Goal: Task Accomplishment & Management: Manage account settings

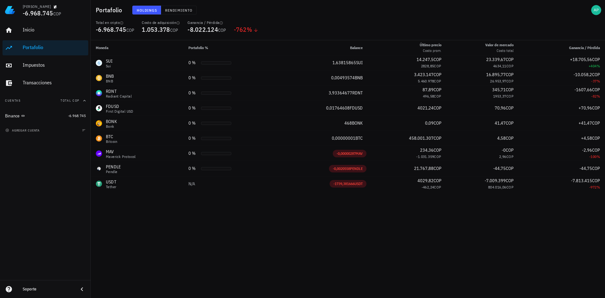
click at [165, 5] on div "Holdings Rendimiento" at bounding box center [263, 10] width 268 height 16
click at [170, 9] on span "Rendimiento" at bounding box center [179, 10] width 28 height 5
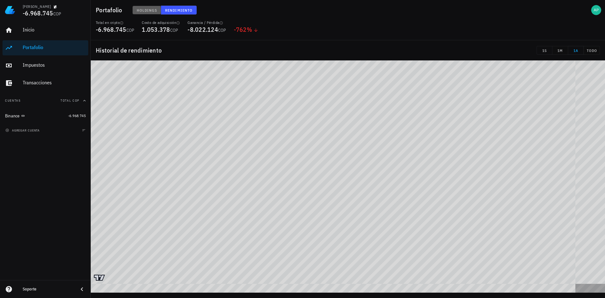
click at [151, 12] on span "Holdings" at bounding box center [146, 10] width 21 height 5
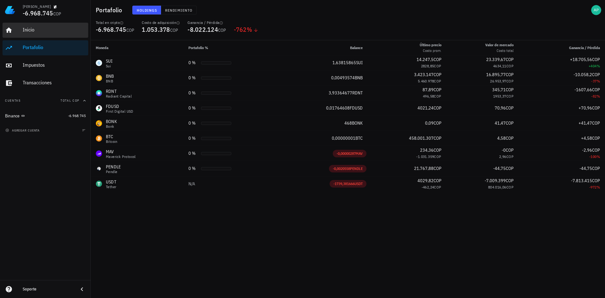
click at [51, 36] on div "Inicio" at bounding box center [54, 30] width 63 height 14
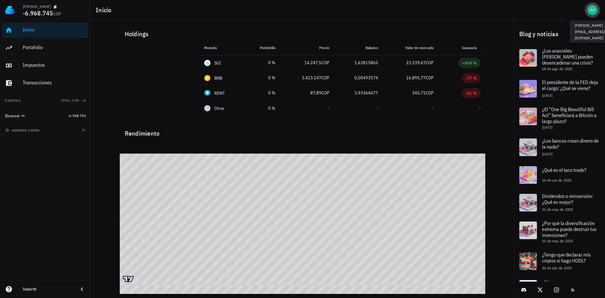
click at [595, 9] on div "avatar" at bounding box center [592, 10] width 10 height 10
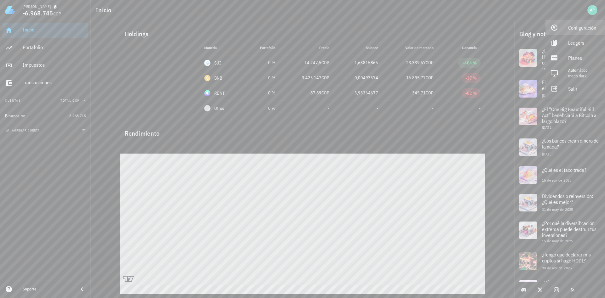
click at [569, 33] on div "Configuración" at bounding box center [584, 27] width 32 height 13
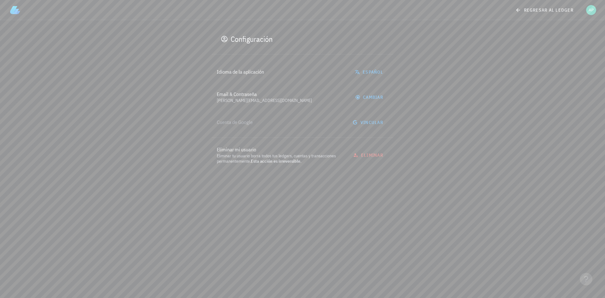
click at [15, 13] on img at bounding box center [15, 10] width 10 height 10
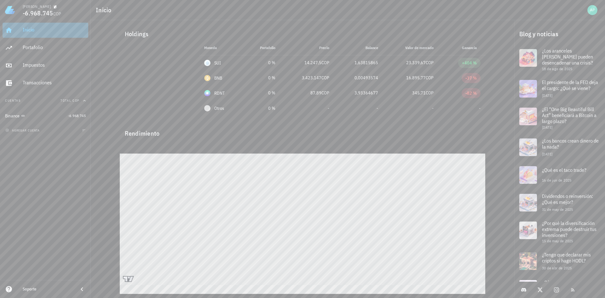
click at [34, 30] on div "Inicio" at bounding box center [54, 30] width 63 height 6
click at [40, 12] on span "-6.968.745" at bounding box center [38, 13] width 31 height 9
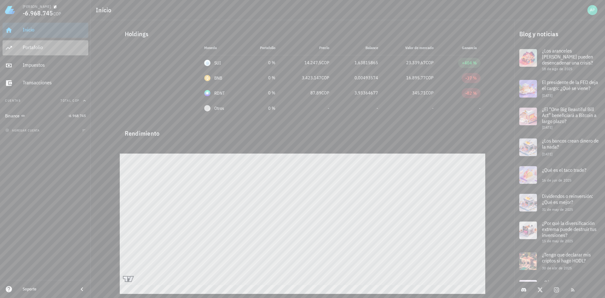
click at [41, 46] on div "Portafolio" at bounding box center [54, 47] width 63 height 6
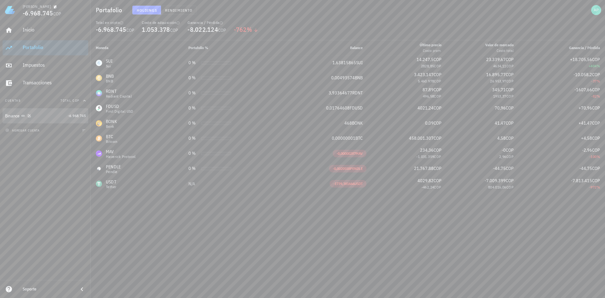
click at [45, 117] on div "Binance" at bounding box center [35, 116] width 61 height 6
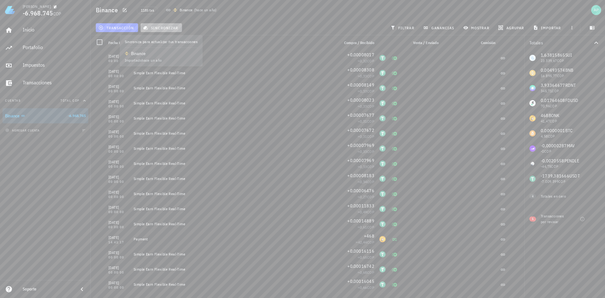
click at [164, 25] on span "sincronizar" at bounding box center [161, 27] width 34 height 5
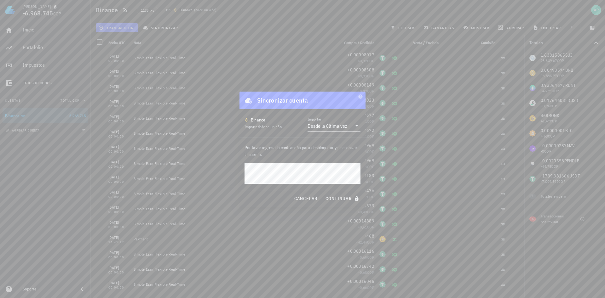
click at [323, 193] on button "continuar" at bounding box center [343, 198] width 40 height 11
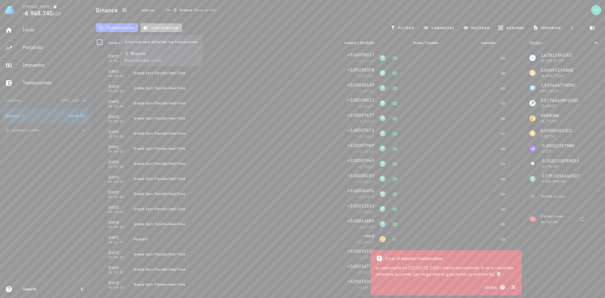
click at [170, 27] on span "sincronizar" at bounding box center [161, 27] width 34 height 5
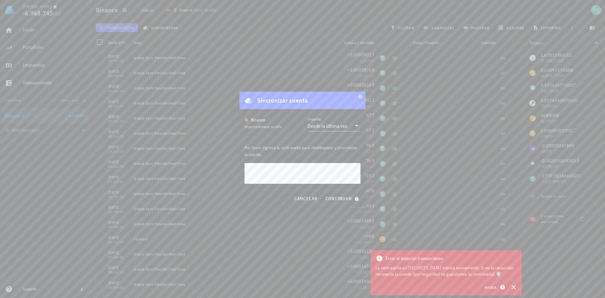
click at [323, 193] on button "continuar" at bounding box center [343, 198] width 40 height 11
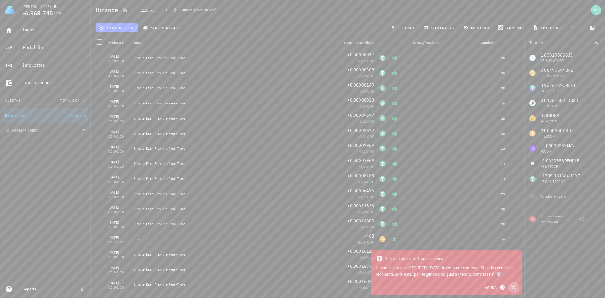
click at [516, 288] on icon "button" at bounding box center [514, 288] width 8 height 8
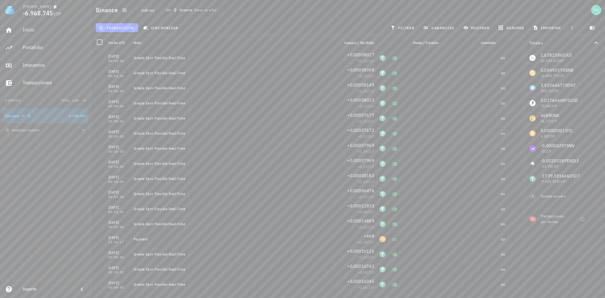
click at [46, 118] on div "Binance" at bounding box center [35, 116] width 61 height 6
click at [39, 116] on div "Binance" at bounding box center [35, 116] width 61 height 6
click at [164, 26] on span "sincronizar" at bounding box center [161, 27] width 34 height 5
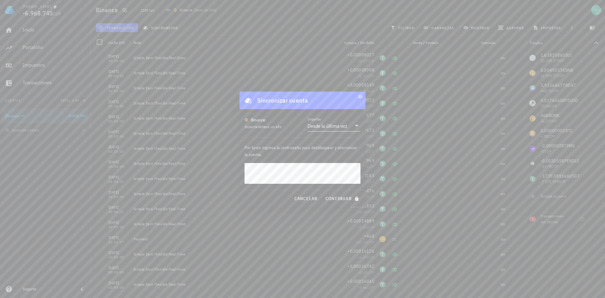
click at [323, 126] on div "Desde la última vez" at bounding box center [328, 126] width 40 height 6
click at [331, 130] on div "Desde la última vez" at bounding box center [334, 131] width 43 height 6
click at [323, 193] on button "continuar" at bounding box center [343, 198] width 40 height 11
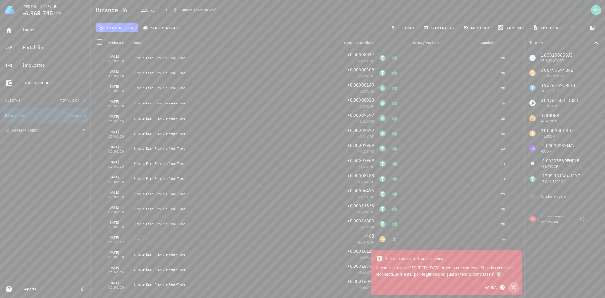
click at [515, 285] on icon "button" at bounding box center [514, 288] width 8 height 8
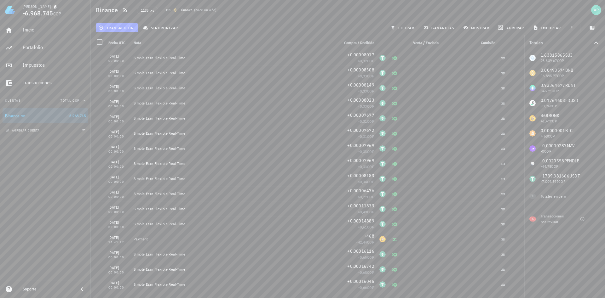
click at [48, 130] on div "agregar cuenta" at bounding box center [45, 131] width 91 height 14
click at [32, 130] on span "agregar cuenta" at bounding box center [23, 131] width 33 height 4
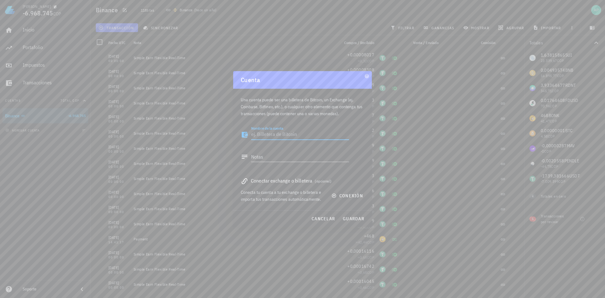
drag, startPoint x: 290, startPoint y: 135, endPoint x: 287, endPoint y: 142, distance: 8.0
click at [290, 136] on textarea "Nombre de la cuenta" at bounding box center [300, 135] width 98 height 10
click at [272, 178] on div "Conectar exchange o billetera (opcional)" at bounding box center [303, 181] width 124 height 9
click at [269, 184] on div "Conectar exchange o billetera (opcional)" at bounding box center [303, 181] width 124 height 9
click at [260, 158] on textarea "Notas" at bounding box center [300, 157] width 98 height 10
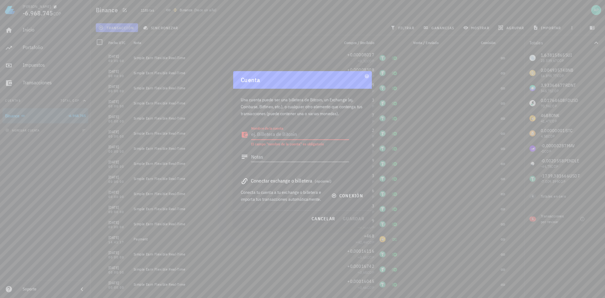
click at [265, 135] on textarea "Nombre de la cuenta" at bounding box center [300, 135] width 98 height 10
type textarea "binan"
click at [260, 157] on textarea "Notas" at bounding box center [300, 157] width 98 height 10
click at [273, 184] on div "Conectar exchange o billetera (opcional)" at bounding box center [303, 181] width 124 height 9
click at [334, 195] on icon "button" at bounding box center [334, 196] width 5 height 5
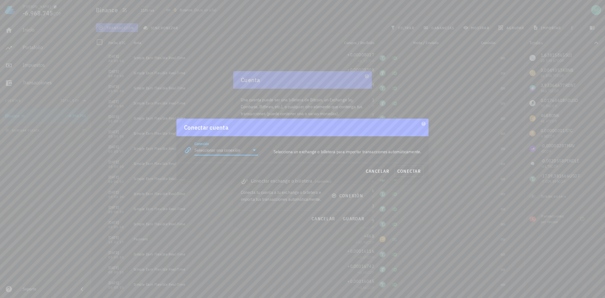
click at [240, 151] on input "Conexión" at bounding box center [221, 150] width 55 height 10
click at [242, 176] on div "Binance" at bounding box center [246, 181] width 69 height 14
type input "Binance"
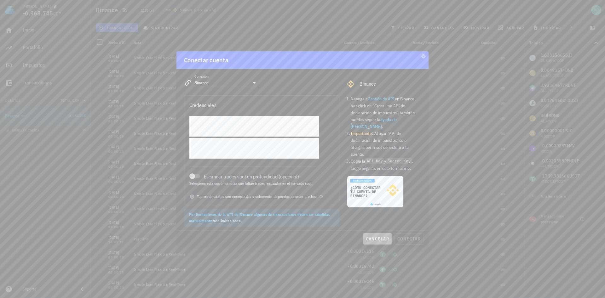
click at [376, 239] on span "cancelar" at bounding box center [378, 239] width 24 height 6
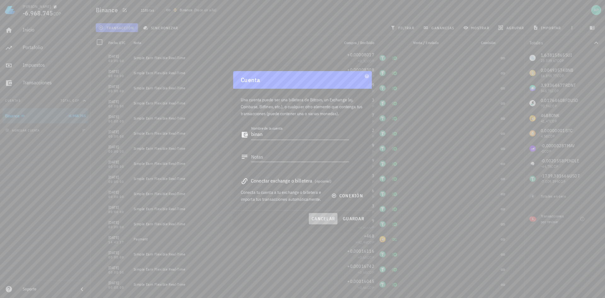
click at [326, 222] on button "cancelar" at bounding box center [323, 218] width 29 height 11
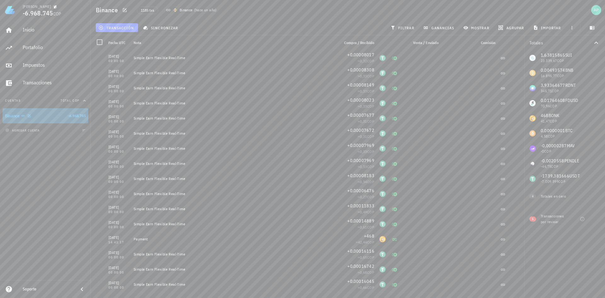
click at [41, 117] on div "Binance" at bounding box center [35, 116] width 61 height 6
click at [568, 29] on span "button" at bounding box center [572, 27] width 9 height 5
click at [24, 132] on span "agregar cuenta" at bounding box center [23, 131] width 33 height 4
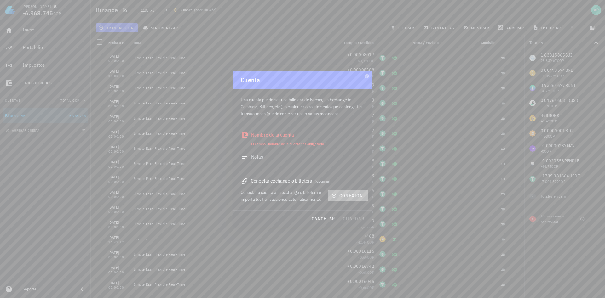
click at [344, 199] on span "conexión" at bounding box center [348, 196] width 30 height 6
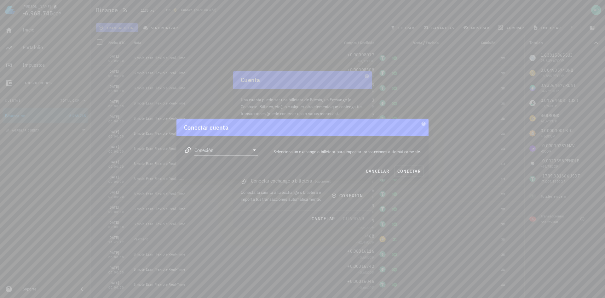
click at [241, 154] on input "Conexión" at bounding box center [221, 150] width 55 height 10
click at [234, 179] on div "Binance" at bounding box center [246, 181] width 69 height 6
type input "Binance"
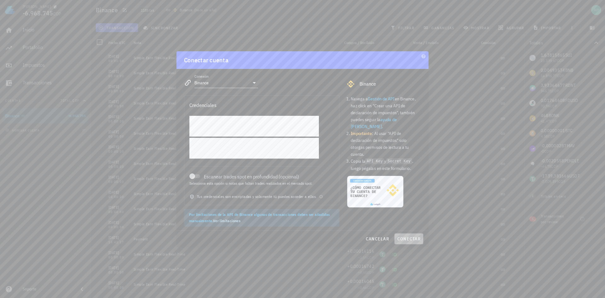
click at [403, 240] on span "conectar" at bounding box center [409, 239] width 24 height 6
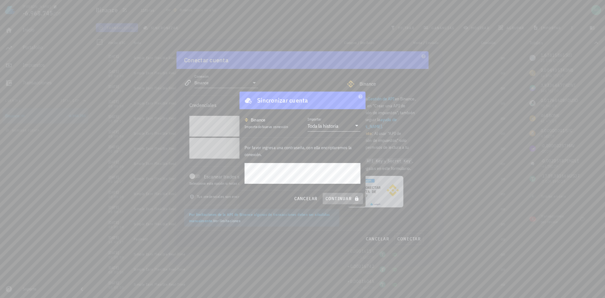
click at [340, 201] on span "continuar" at bounding box center [342, 199] width 35 height 6
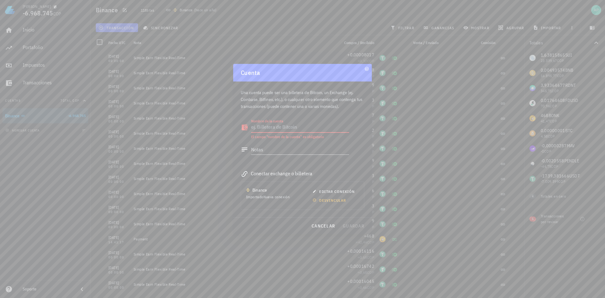
click at [263, 129] on textarea "Nombre de la cuenta" at bounding box center [300, 128] width 98 height 10
type textarea "Binance 2025"
click at [353, 229] on span "guardar" at bounding box center [354, 226] width 22 height 6
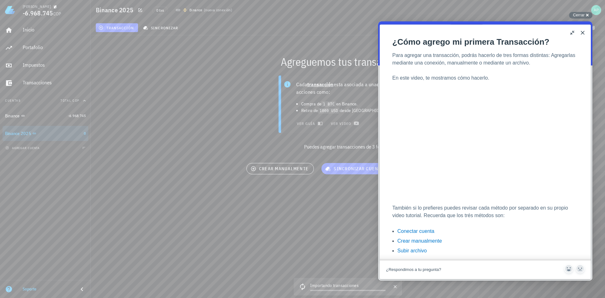
scroll to position [98, 0]
click at [586, 31] on button "Close" at bounding box center [583, 33] width 10 height 10
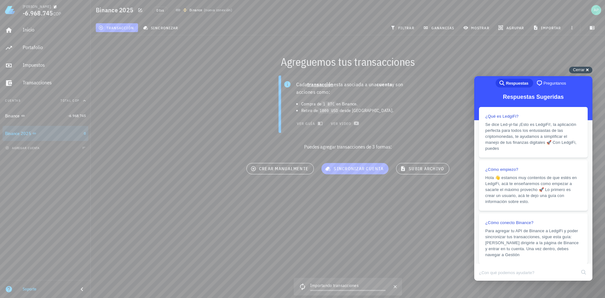
click at [578, 72] on span "Cerrar" at bounding box center [579, 69] width 12 height 5
